Goal: Task Accomplishment & Management: Manage account settings

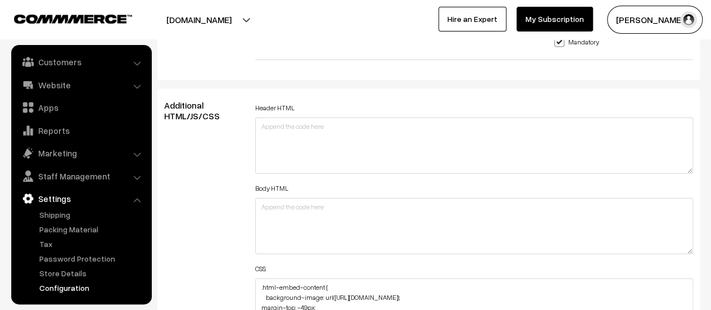
scroll to position [1292, 0]
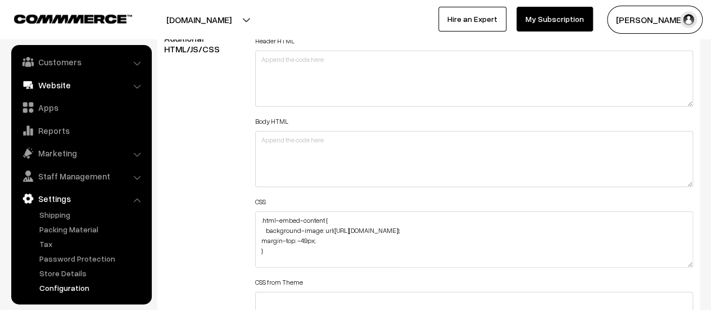
click at [60, 89] on link "Website" at bounding box center [81, 85] width 134 height 20
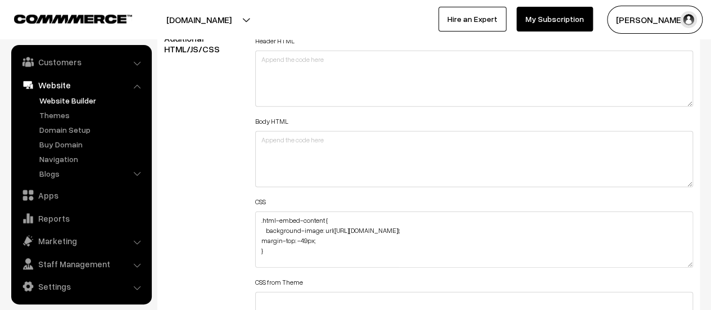
click at [62, 101] on link "Website Builder" at bounding box center [92, 100] width 111 height 12
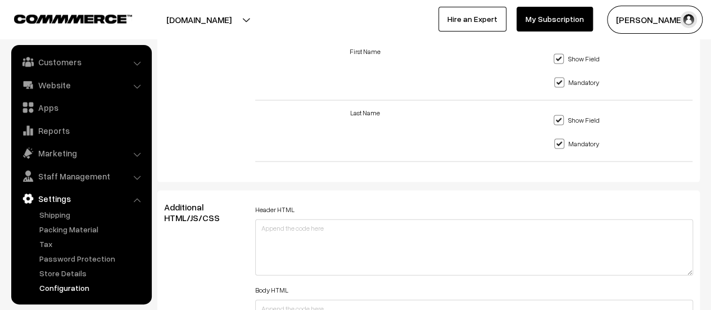
scroll to position [1180, 0]
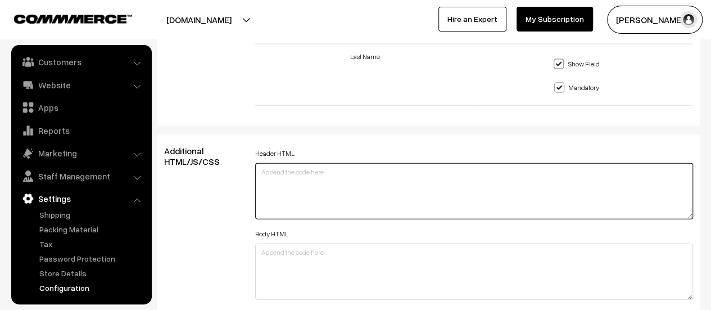
click at [342, 185] on textarea at bounding box center [474, 191] width 438 height 56
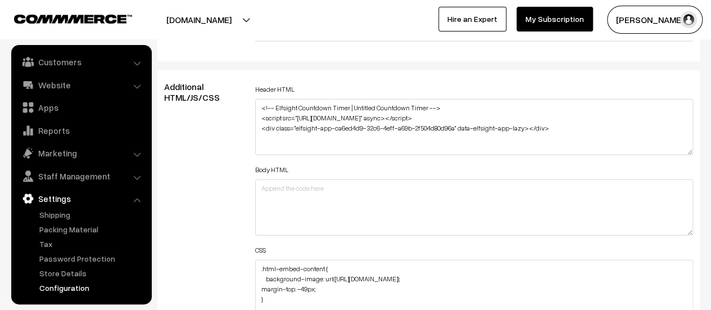
scroll to position [1180, 0]
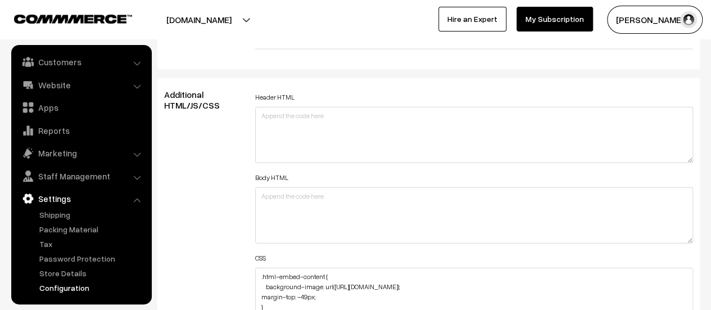
scroll to position [1348, 0]
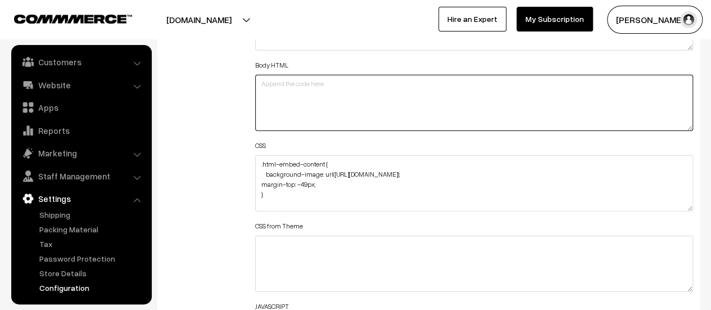
click at [327, 101] on textarea at bounding box center [474, 103] width 438 height 56
paste textarea "<iframe width="700" height="360" src="https://w2.countingdownto.com/6598534" fr…"
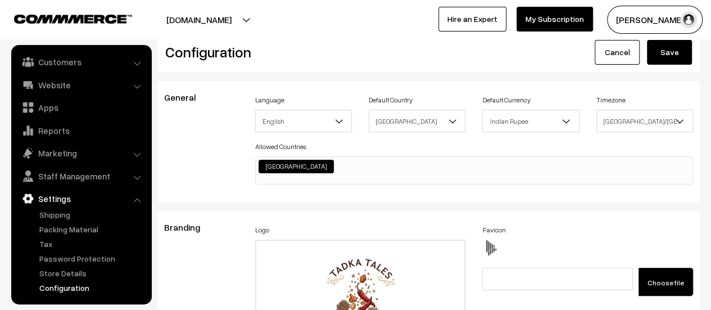
scroll to position [0, 0]
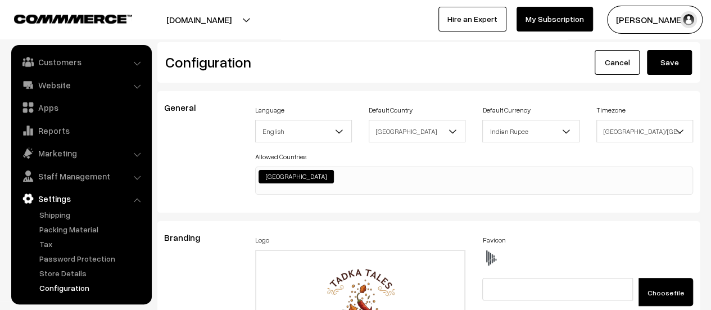
type textarea "<iframe width="700" height="360" src="https://w2.countingdownto.com/6598534" fr…"
drag, startPoint x: 663, startPoint y: 63, endPoint x: 427, endPoint y: 139, distance: 248.1
click at [662, 65] on button "Save" at bounding box center [669, 62] width 45 height 25
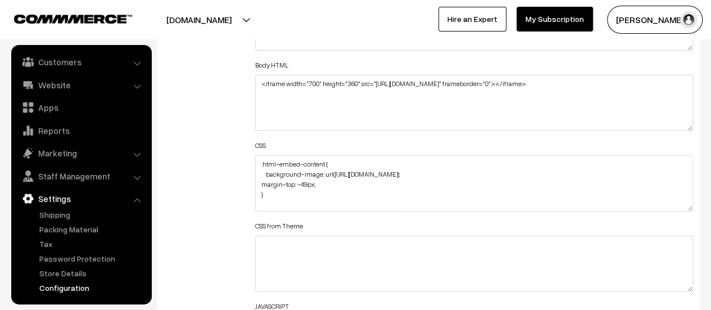
scroll to position [1292, 0]
